Goal: Transaction & Acquisition: Purchase product/service

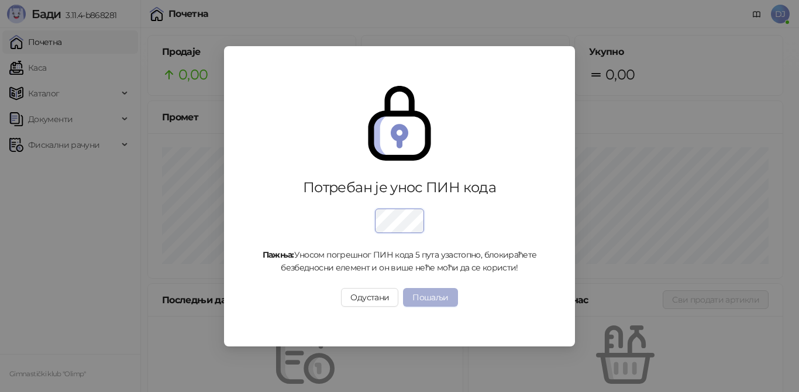
click at [426, 306] on button "Пошаљи" at bounding box center [430, 297] width 54 height 19
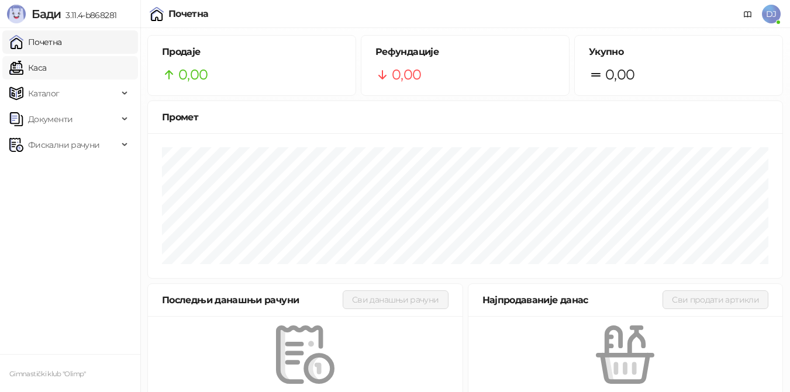
click at [46, 72] on link "Каса" at bounding box center [27, 67] width 37 height 23
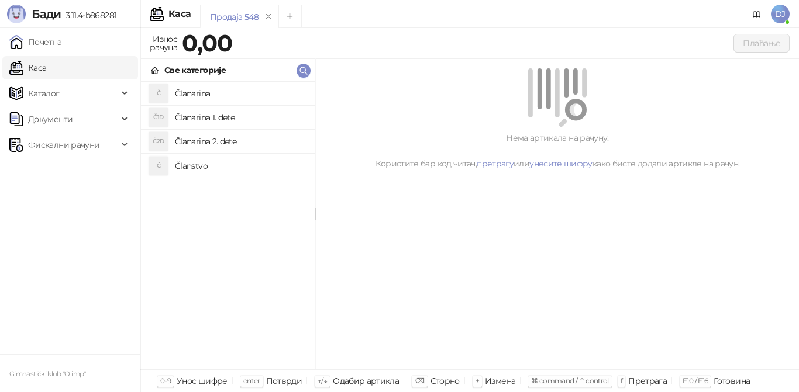
click at [213, 117] on h4 "Članarina 1. dete" at bounding box center [240, 117] width 131 height 19
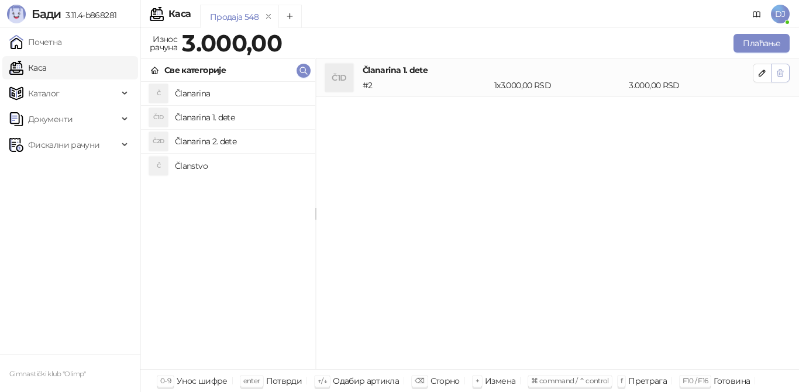
click at [776, 75] on icon "button" at bounding box center [779, 72] width 9 height 9
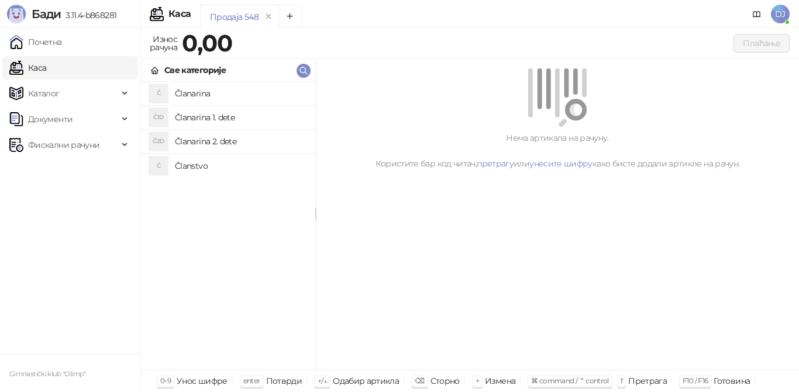
click at [201, 165] on h4 "Članstvo" at bounding box center [240, 166] width 131 height 19
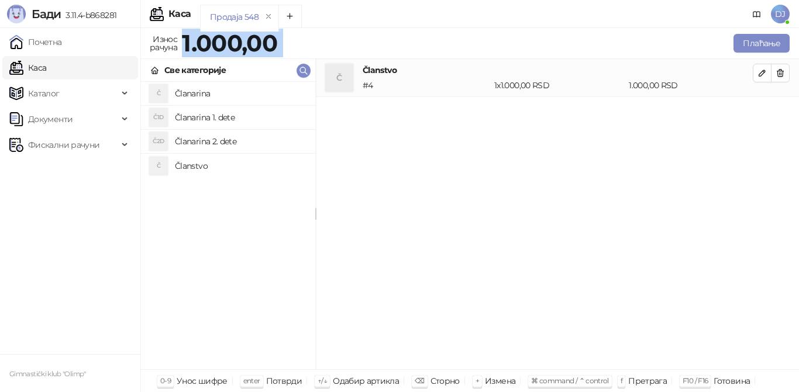
drag, startPoint x: 185, startPoint y: 43, endPoint x: 291, endPoint y: 40, distance: 105.9
click at [289, 40] on div "Износ рачуна 1.000,00 Плаћање" at bounding box center [469, 43] width 644 height 23
click at [297, 39] on div "Плаћање" at bounding box center [536, 43] width 508 height 19
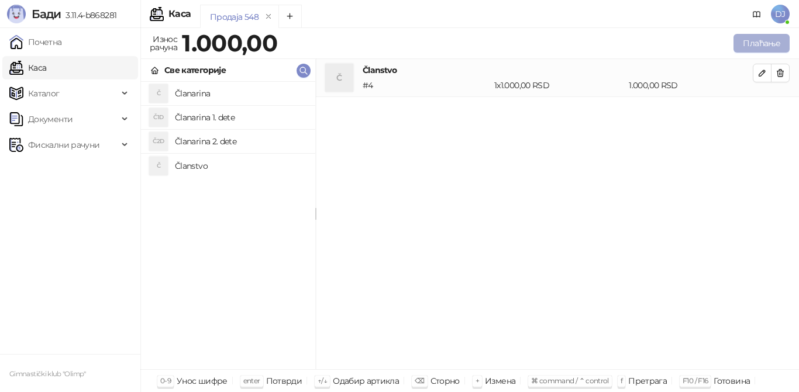
click at [757, 44] on button "Плаћање" at bounding box center [761, 43] width 56 height 19
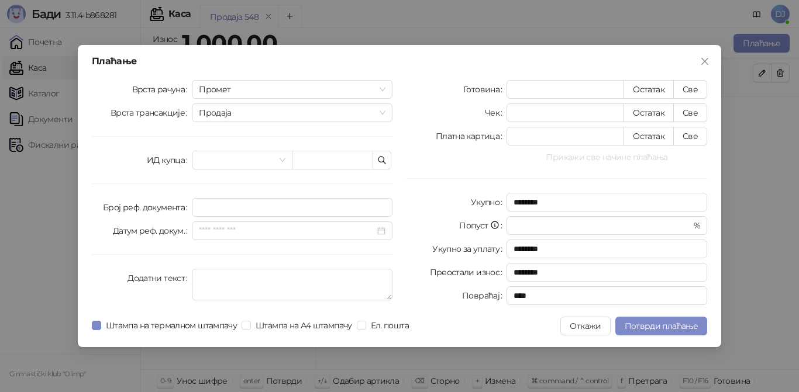
click at [565, 158] on button "Прикажи све начине плаћања" at bounding box center [606, 157] width 201 height 14
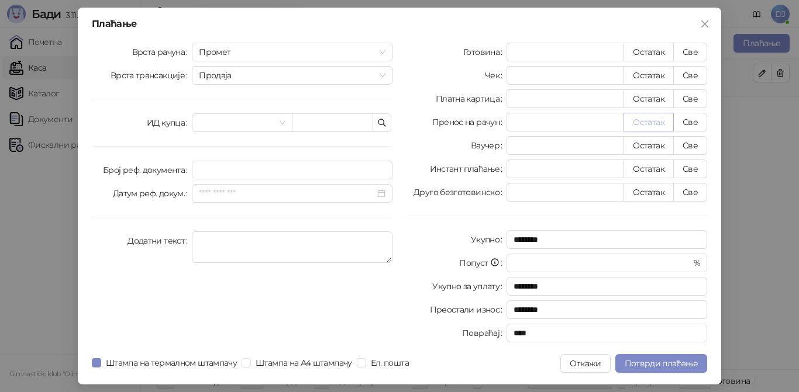
click at [632, 125] on button "Остатак" at bounding box center [648, 122] width 50 height 19
type input "****"
click at [641, 360] on span "Потврди плаћање" at bounding box center [660, 363] width 73 height 11
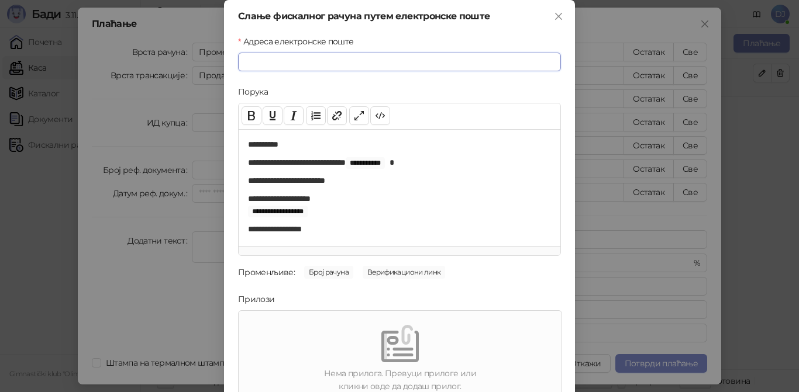
click at [365, 57] on input "Адреса електронске поште" at bounding box center [399, 62] width 323 height 19
paste input "**********"
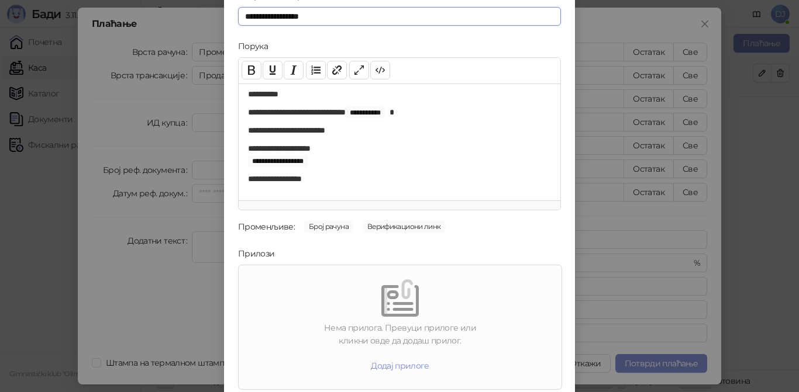
scroll to position [88, 0]
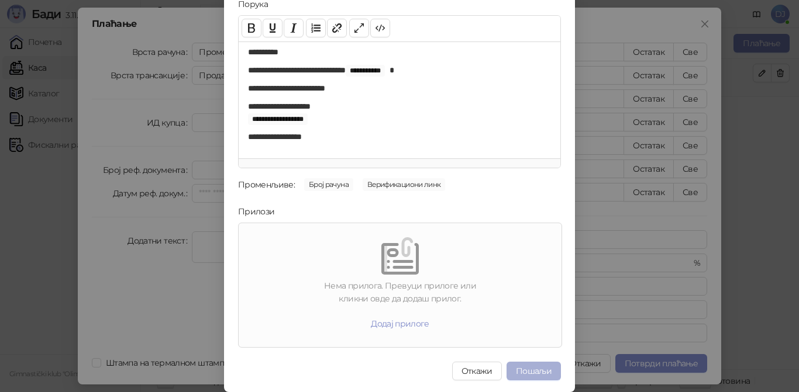
type input "**********"
click at [527, 370] on button "Пошаљи" at bounding box center [533, 371] width 54 height 19
